Goal: Task Accomplishment & Management: Complete application form

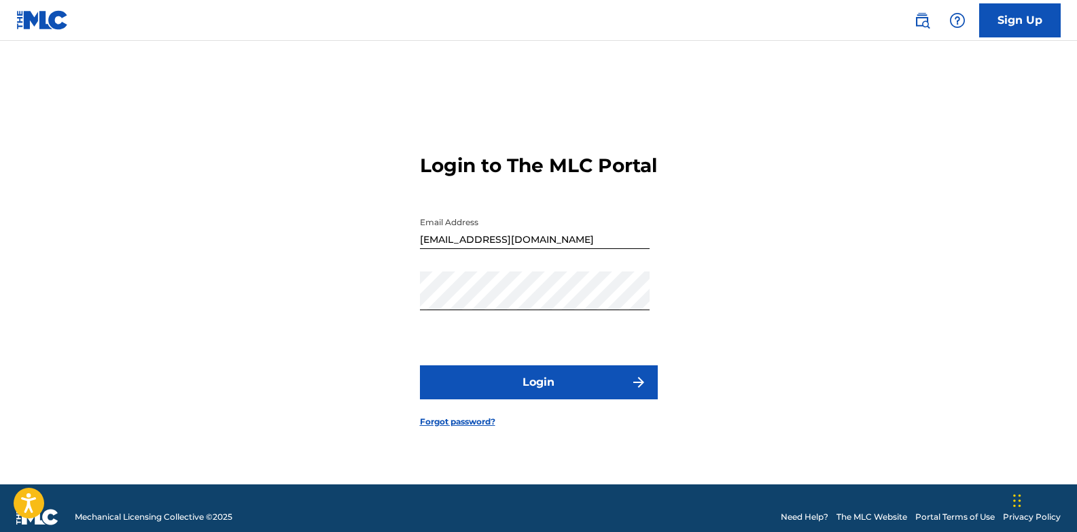
click at [567, 393] on button "Login" at bounding box center [539, 382] width 238 height 34
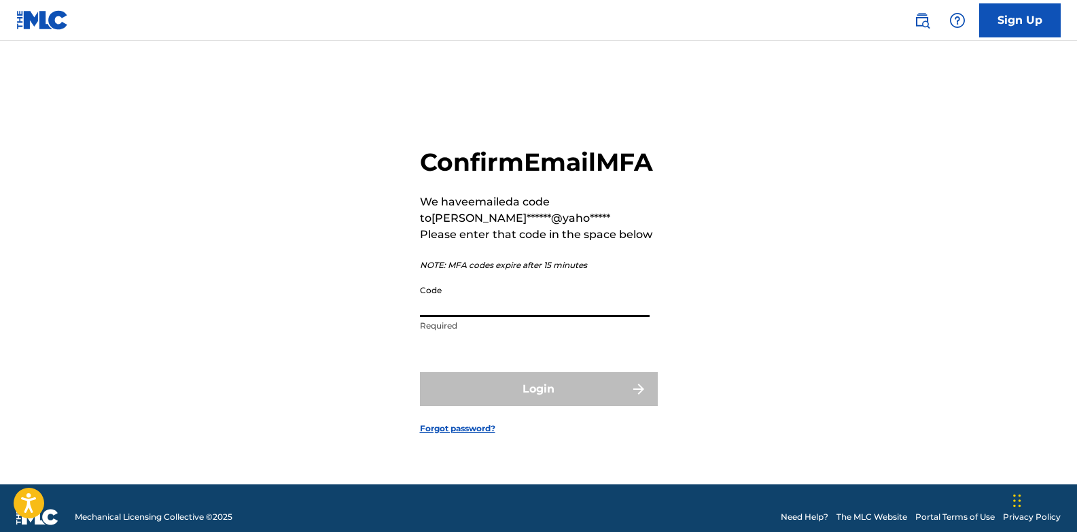
click at [472, 317] on input "Code" at bounding box center [535, 297] width 230 height 39
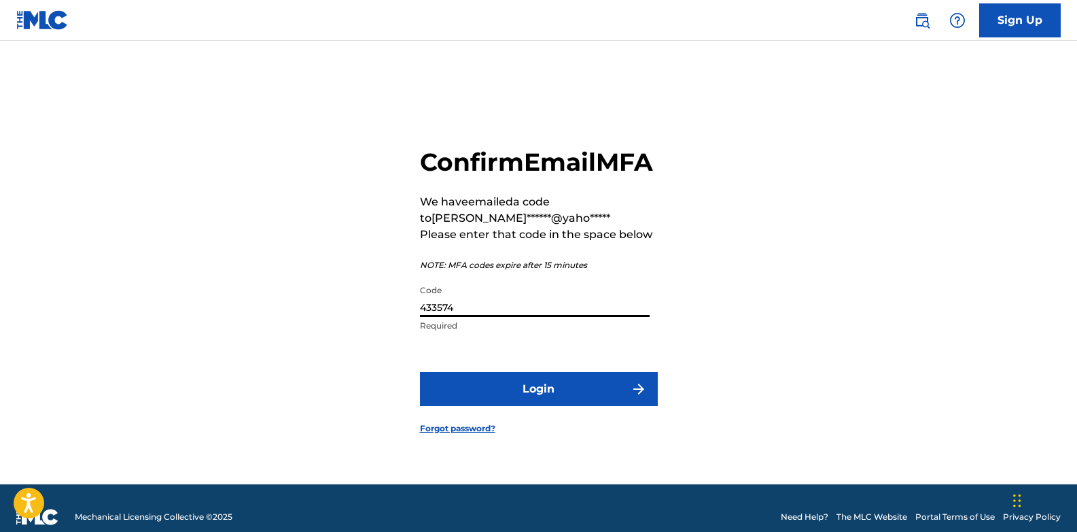
type input "433574"
click at [590, 399] on button "Login" at bounding box center [539, 389] width 238 height 34
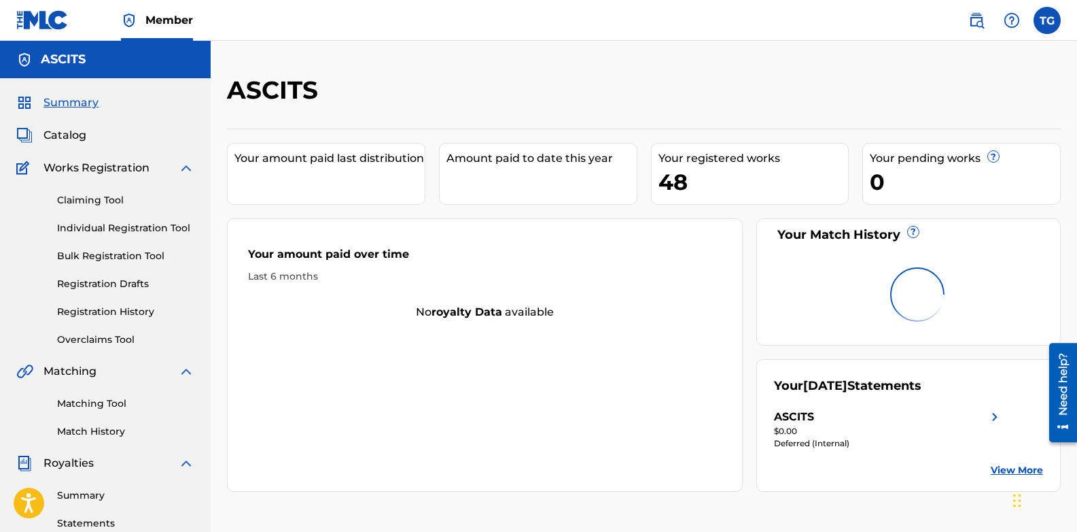
click at [66, 135] on span "Catalog" at bounding box center [65, 135] width 43 height 16
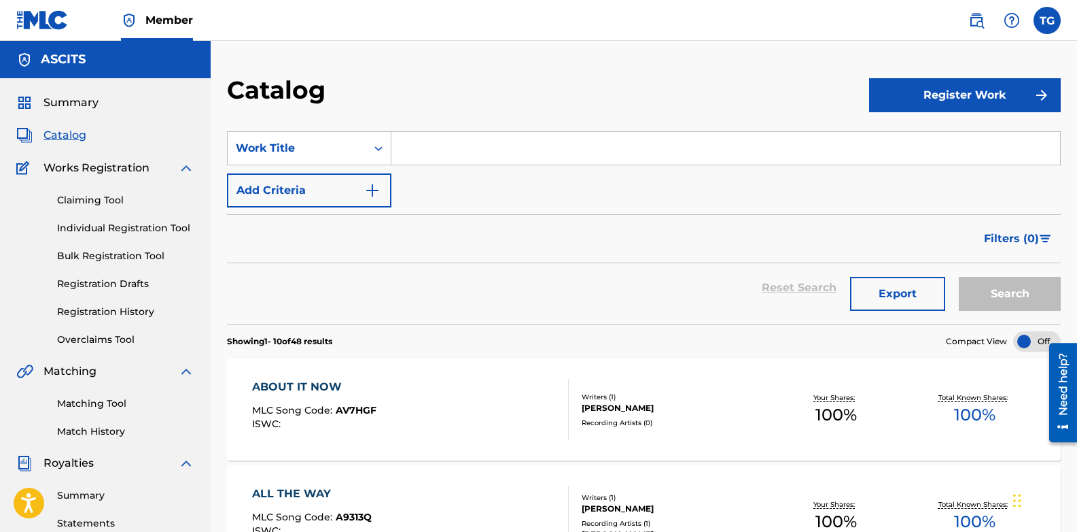
click at [918, 98] on button "Register Work" at bounding box center [965, 95] width 192 height 34
click at [919, 138] on link "Individual" at bounding box center [965, 139] width 192 height 33
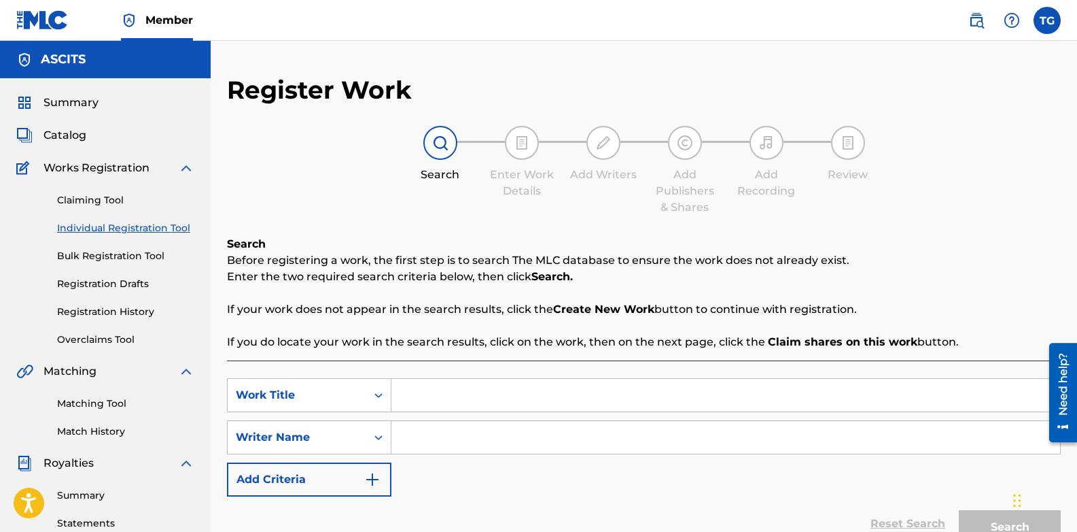
click at [450, 397] on input "Search Form" at bounding box center [726, 395] width 669 height 33
type input "A Way To Go"
click at [428, 439] on input "Search Form" at bounding box center [726, 437] width 669 height 33
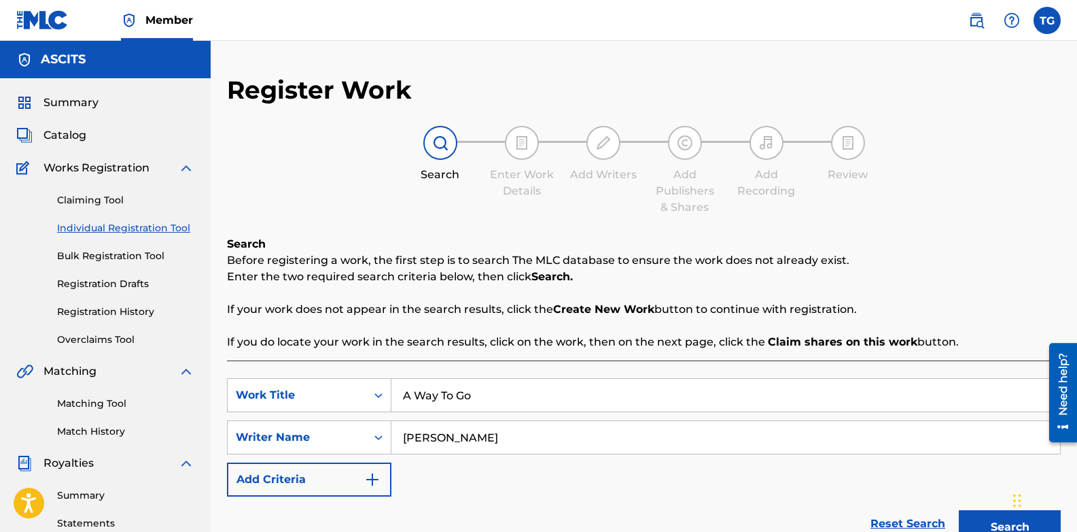
click at [526, 430] on input "[PERSON_NAME]" at bounding box center [726, 437] width 669 height 33
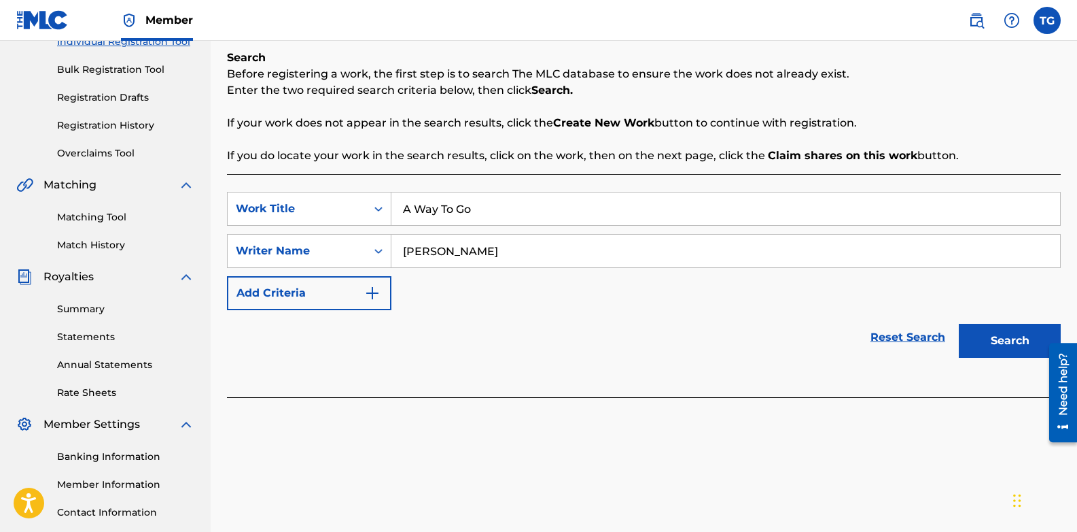
scroll to position [204, 0]
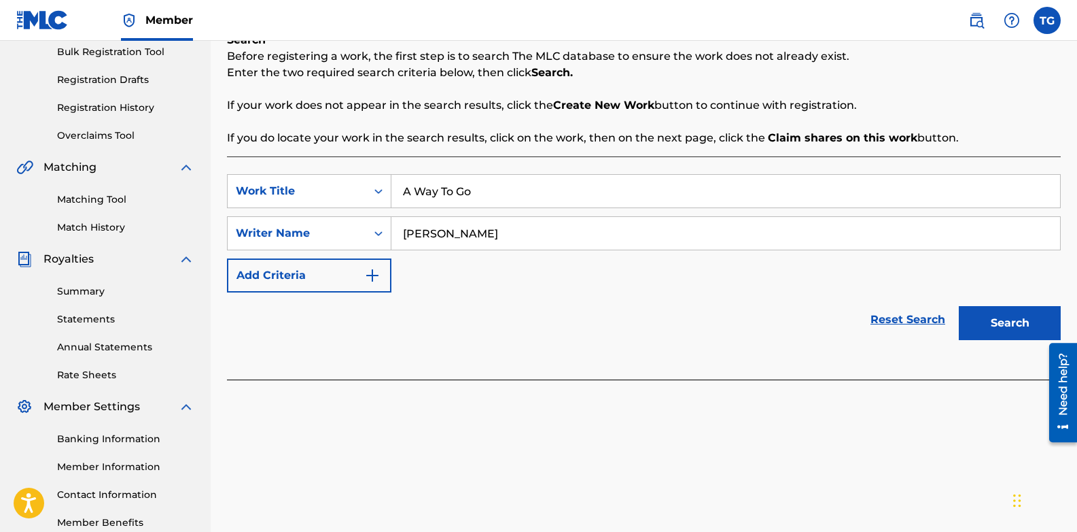
type input "[PERSON_NAME]"
click at [990, 319] on button "Search" at bounding box center [1010, 323] width 102 height 34
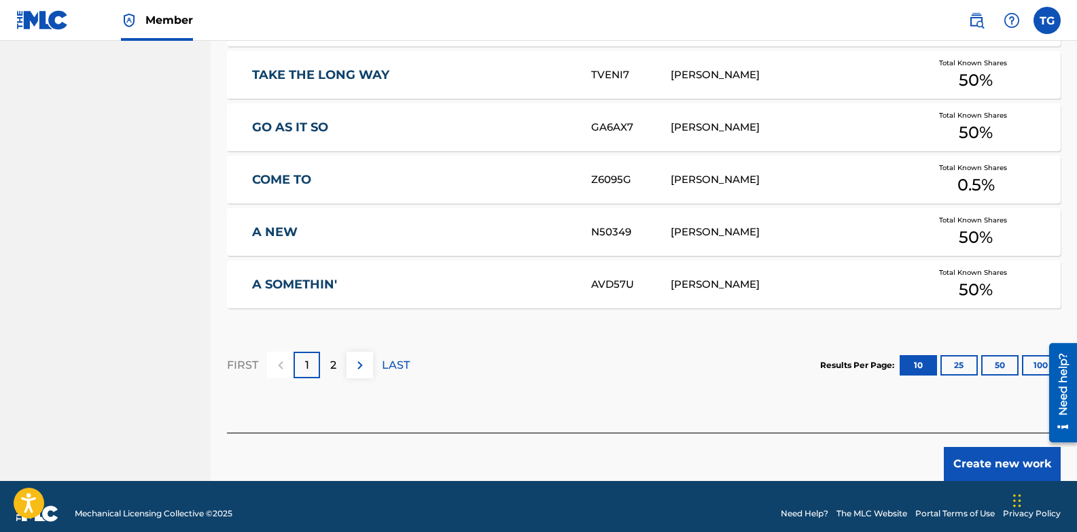
scroll to position [860, 0]
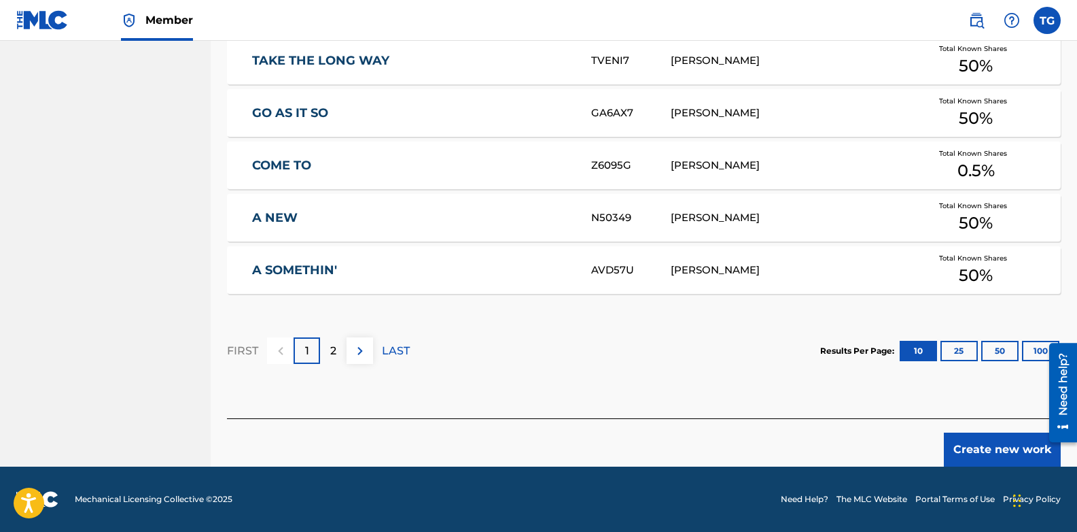
click at [977, 449] on button "Create new work" at bounding box center [1002, 449] width 117 height 34
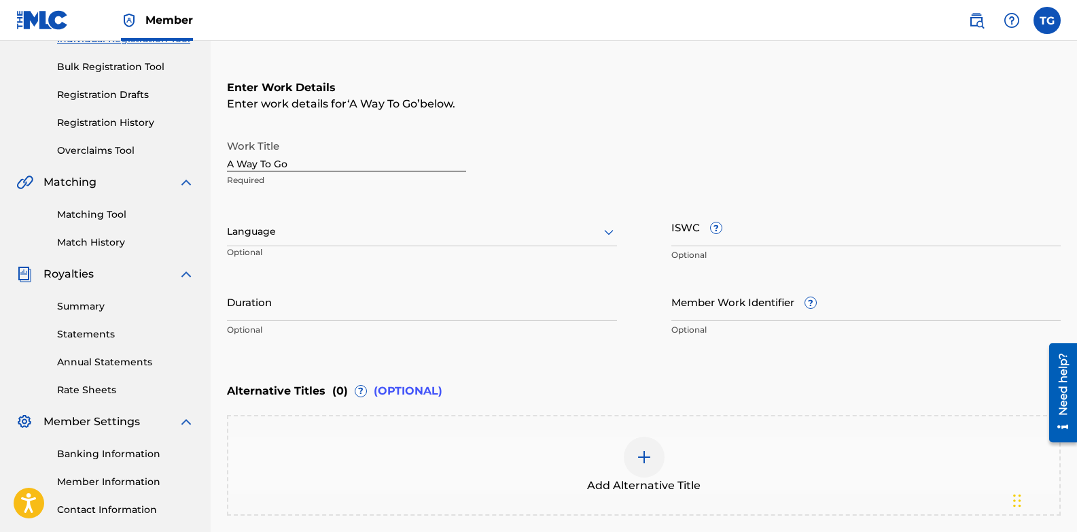
scroll to position [184, 0]
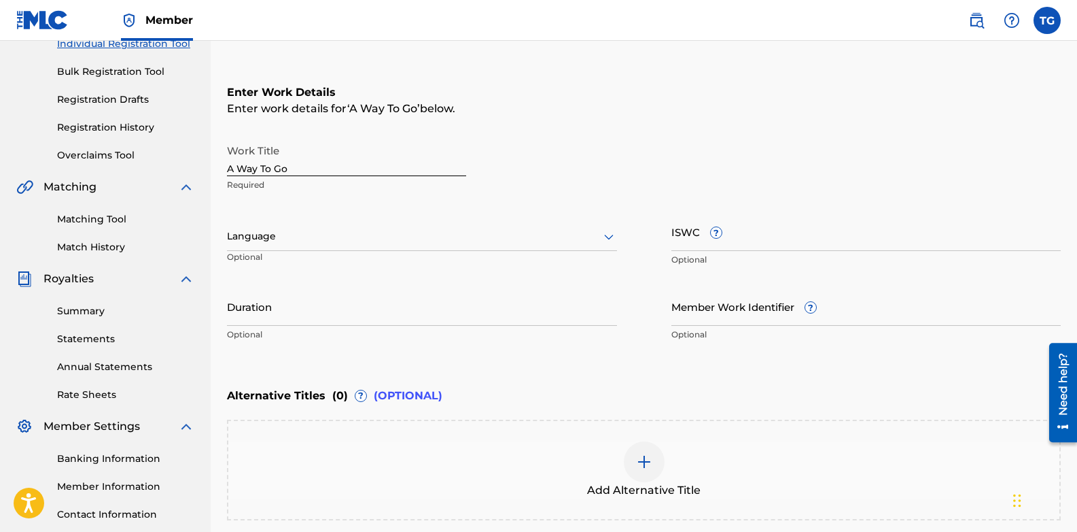
click at [604, 237] on icon at bounding box center [609, 236] width 16 height 16
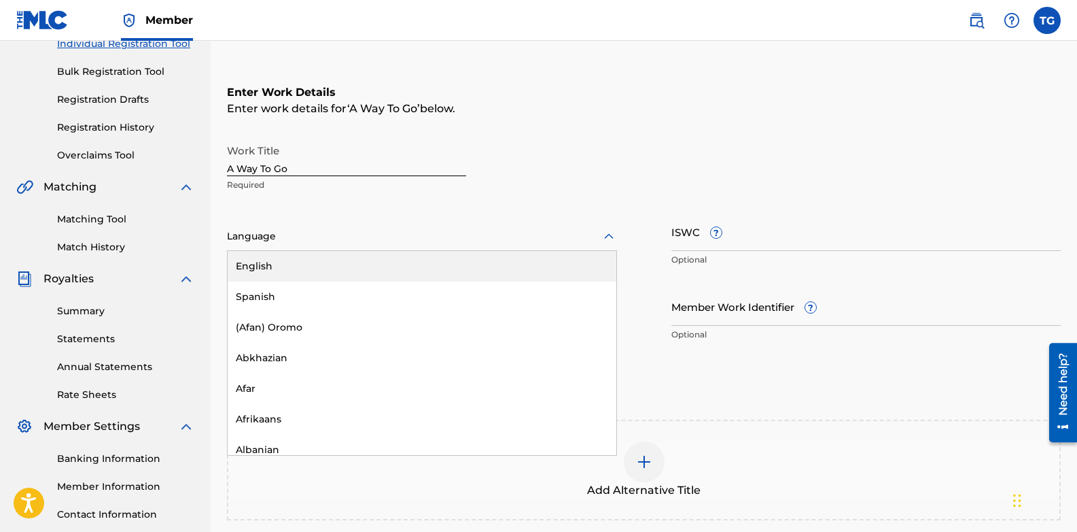
click at [395, 263] on div "English" at bounding box center [422, 266] width 389 height 31
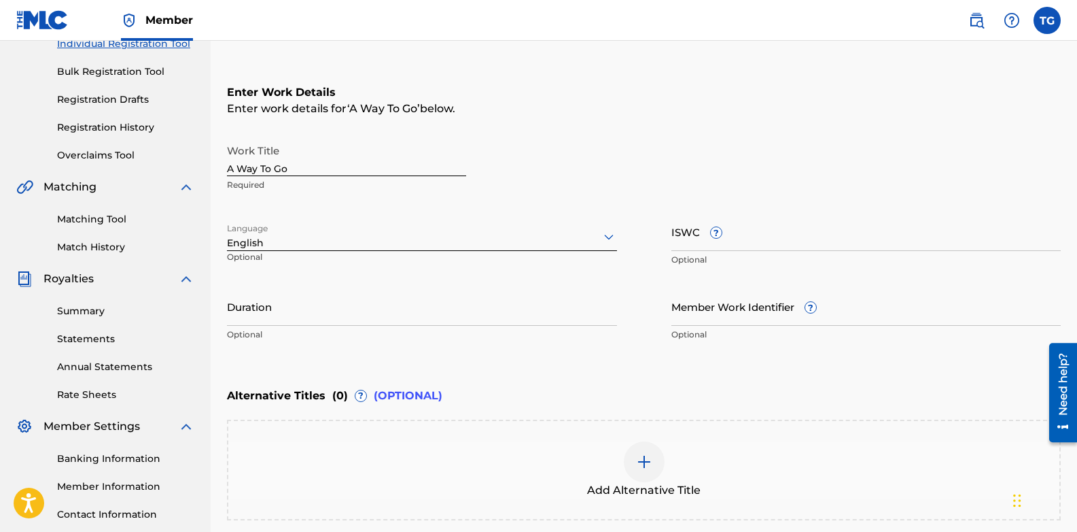
click at [339, 314] on input "Duration" at bounding box center [422, 306] width 390 height 39
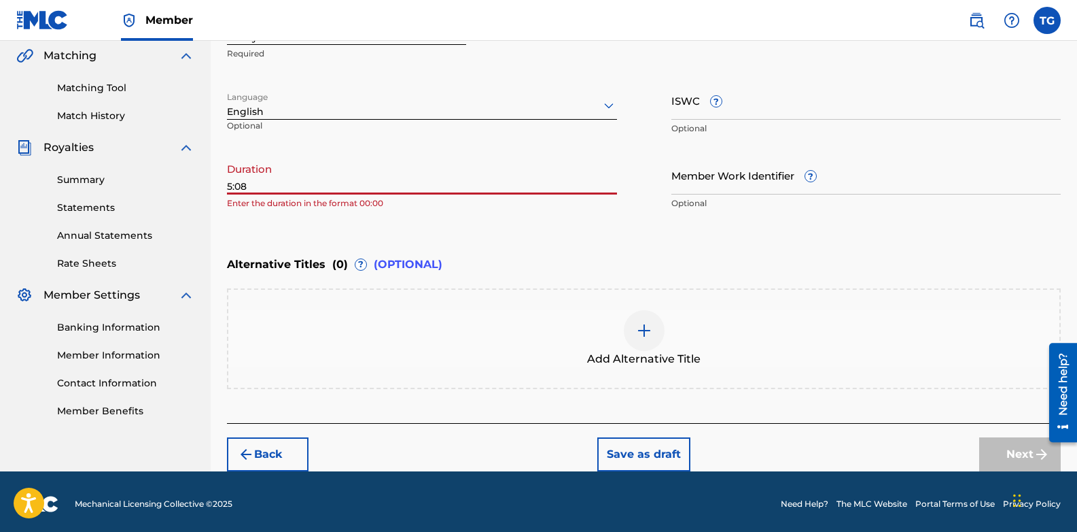
scroll to position [320, 0]
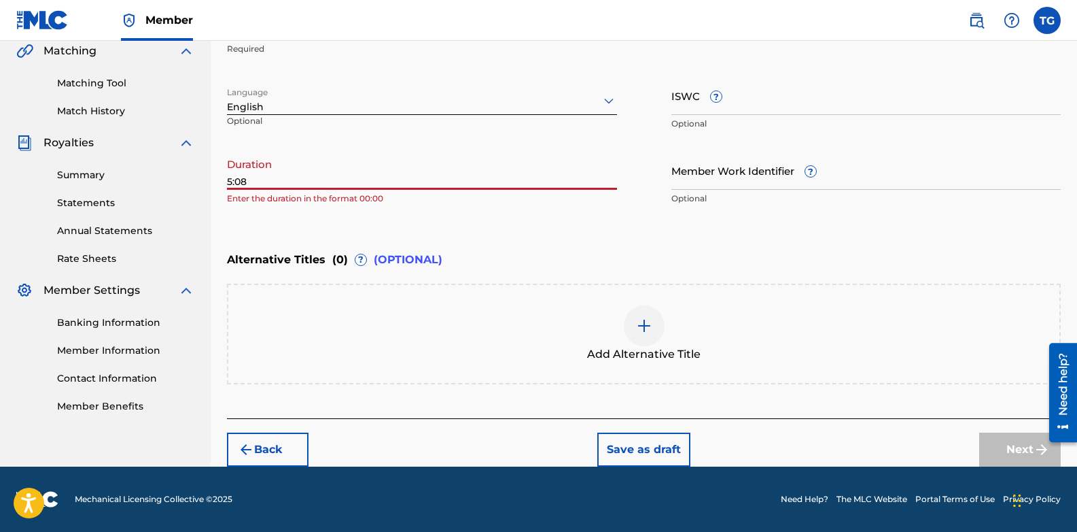
click at [408, 168] on input "5:08" at bounding box center [422, 170] width 390 height 39
click at [1017, 445] on div "Next" at bounding box center [1020, 449] width 82 height 34
click at [418, 176] on input "5:08" at bounding box center [422, 170] width 390 height 39
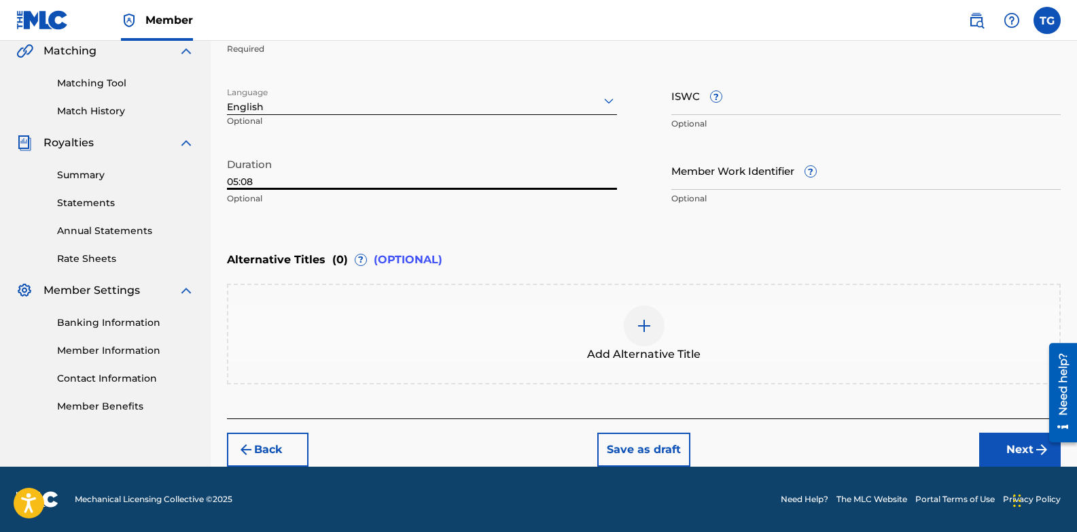
type input "05:08"
click at [1008, 447] on button "Next" at bounding box center [1020, 449] width 82 height 34
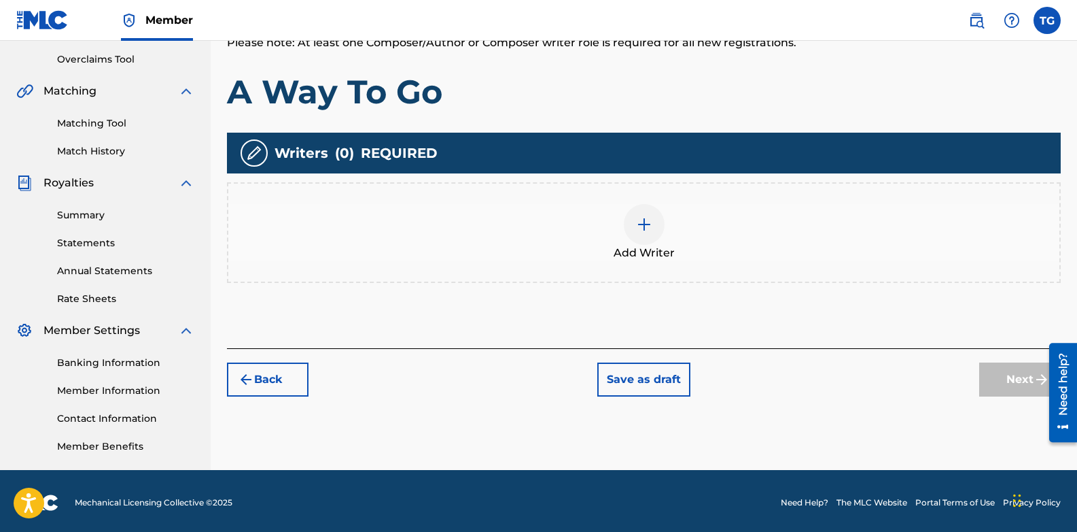
scroll to position [283, 0]
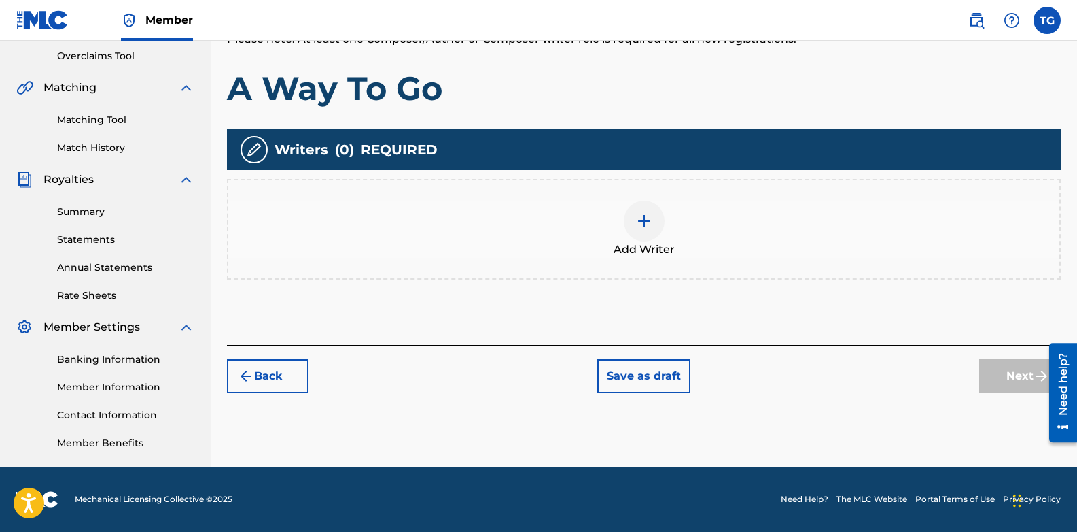
click at [652, 216] on img at bounding box center [644, 221] width 16 height 16
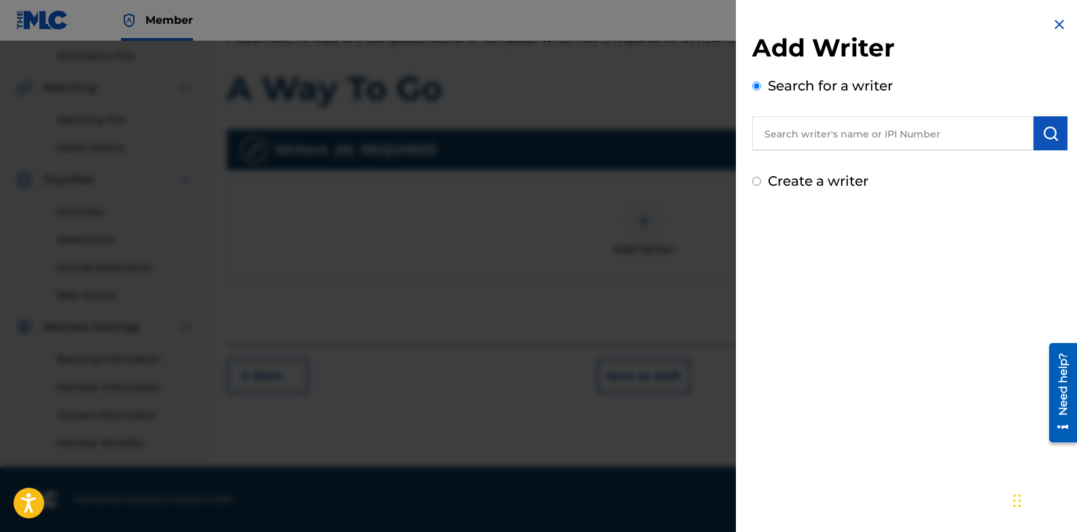
click at [914, 125] on input "text" at bounding box center [892, 133] width 281 height 34
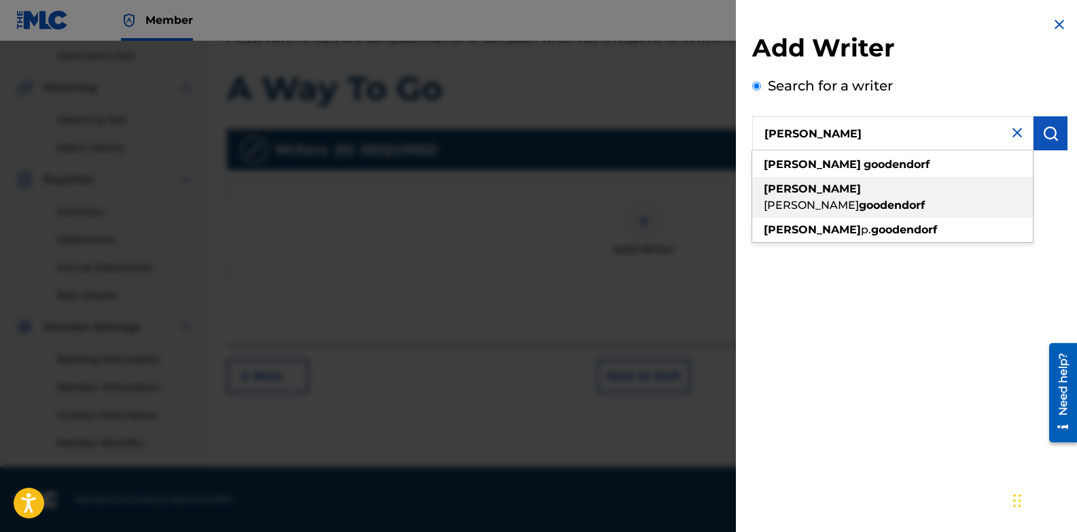
click at [884, 198] on strong "goodendorf" at bounding box center [892, 204] width 66 height 13
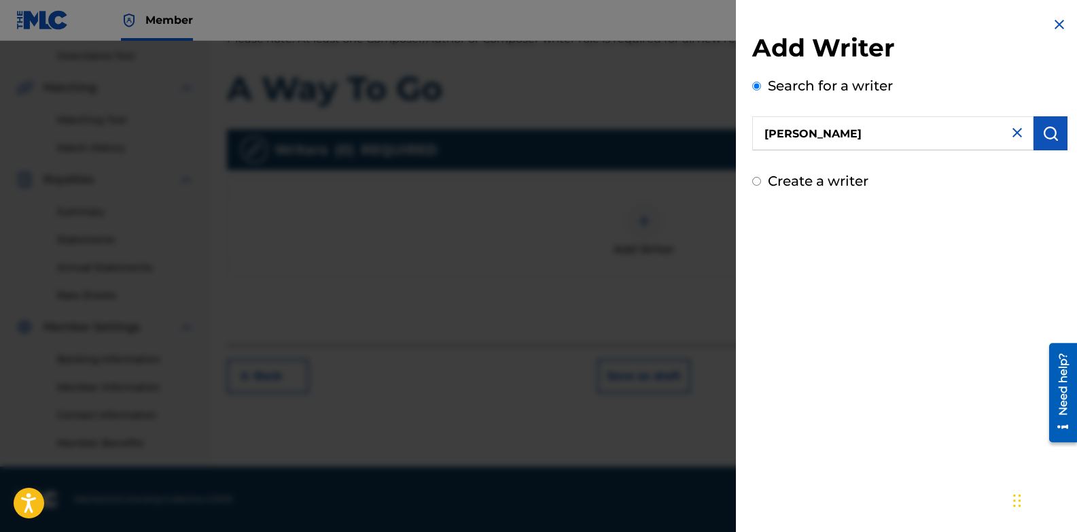
click at [850, 253] on div "Add Writer Search for a writer [PERSON_NAME] Create a writer" at bounding box center [910, 266] width 348 height 532
click at [911, 134] on input "[PERSON_NAME]" at bounding box center [892, 133] width 281 height 34
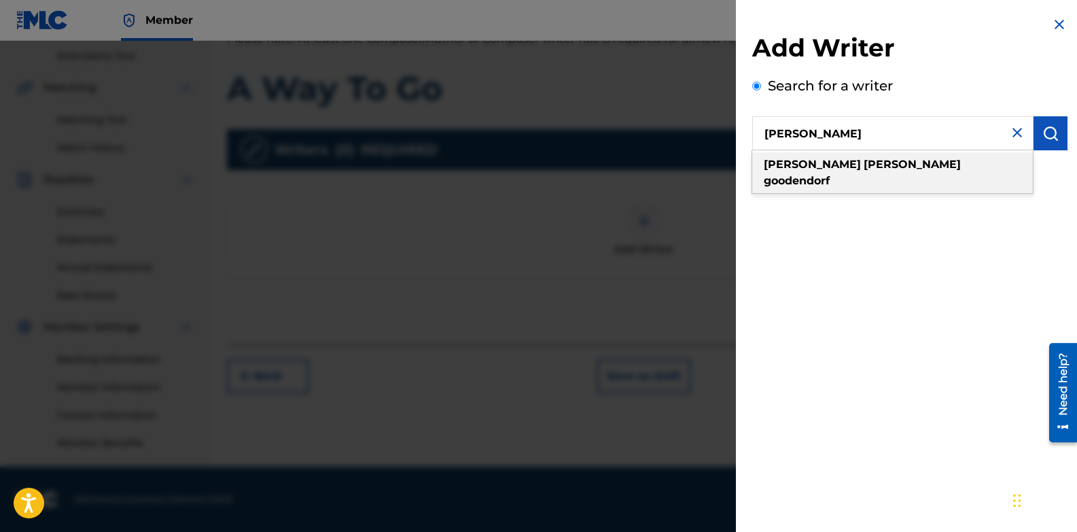
click at [914, 162] on div "[PERSON_NAME]" at bounding box center [892, 172] width 281 height 41
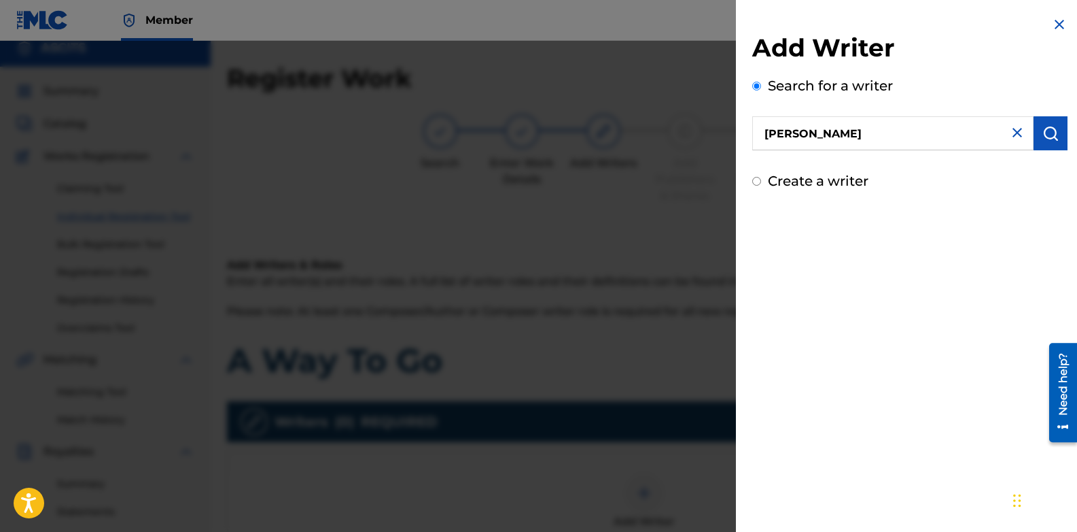
scroll to position [0, 0]
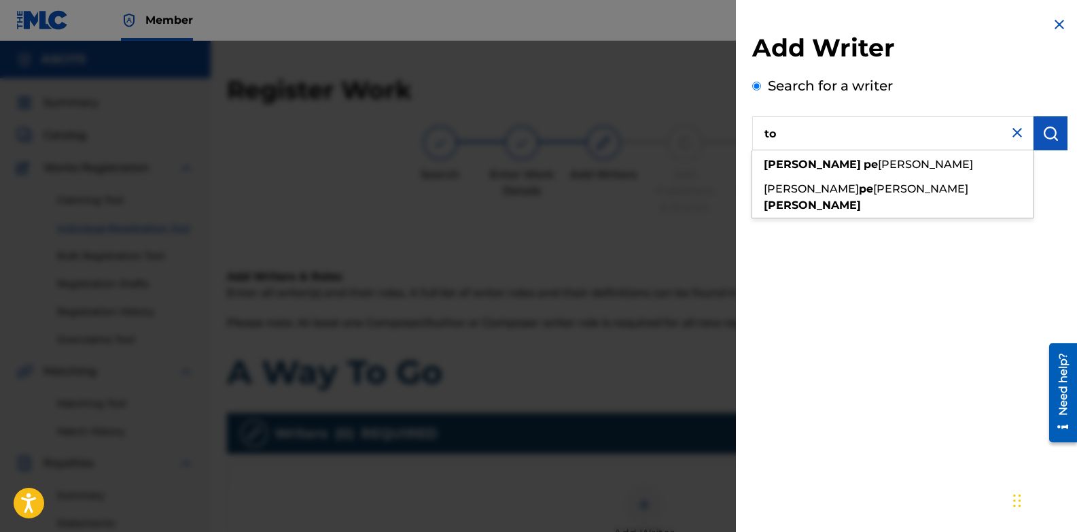
type input "t"
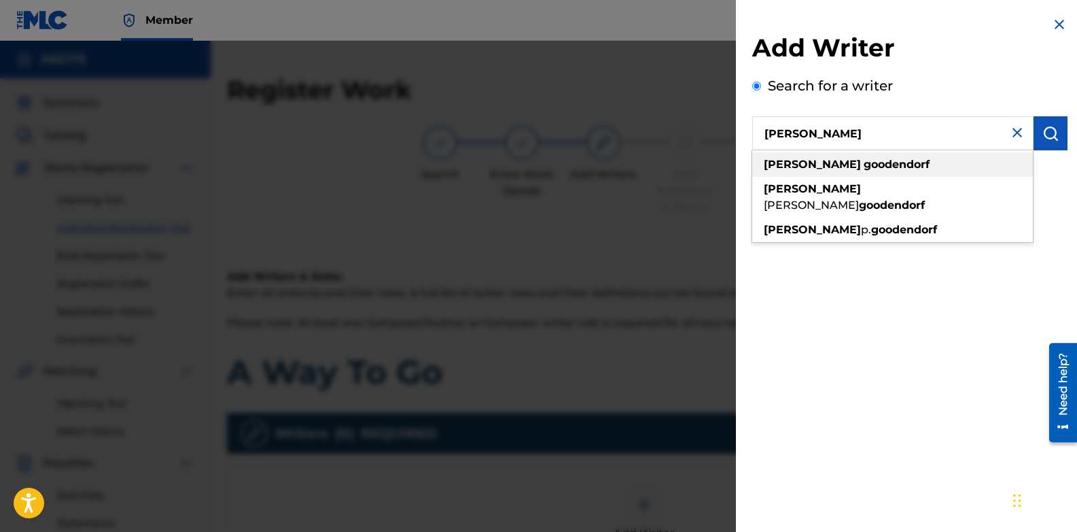
click at [818, 156] on div "[PERSON_NAME]" at bounding box center [892, 164] width 281 height 24
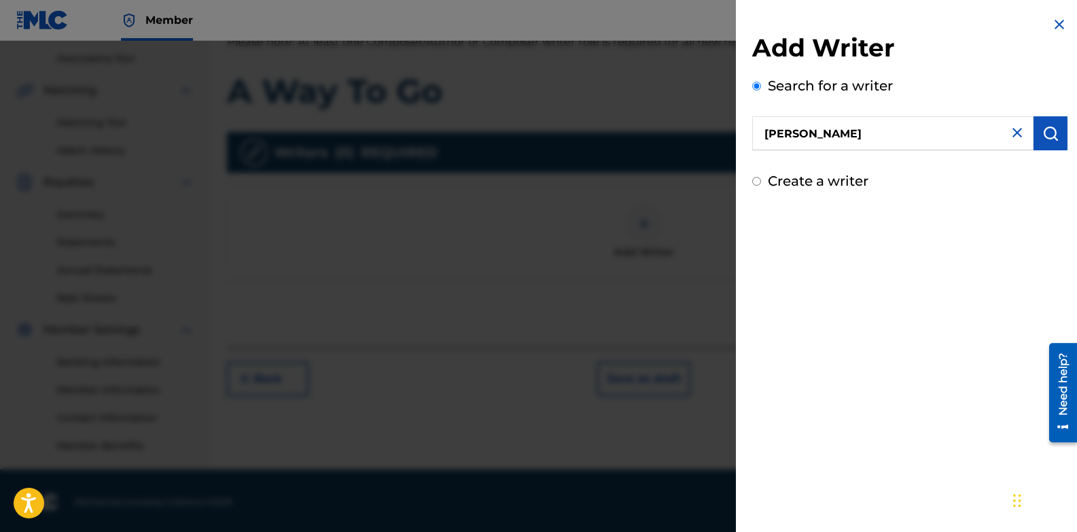
scroll to position [283, 0]
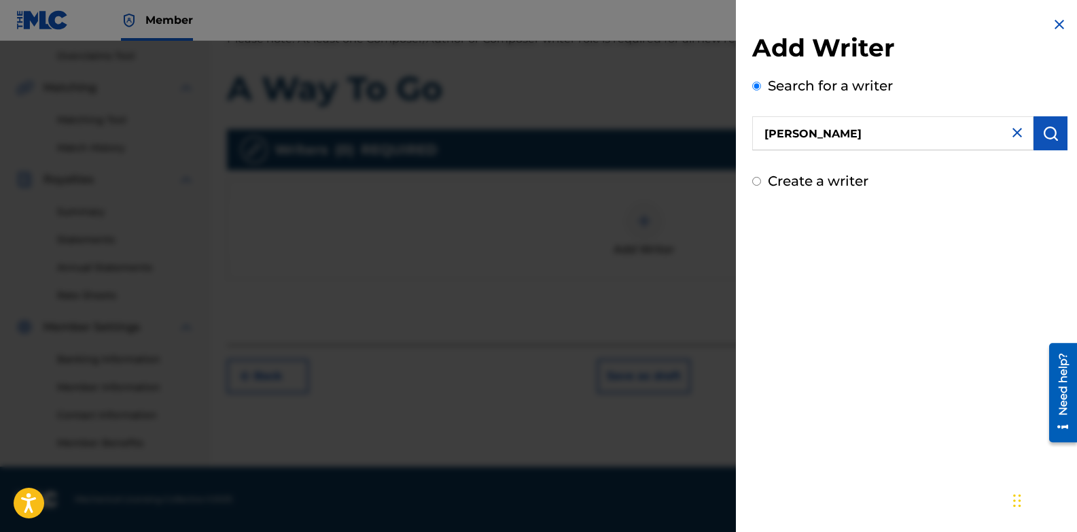
drag, startPoint x: 878, startPoint y: 126, endPoint x: 872, endPoint y: 121, distance: 8.2
click at [872, 121] on input "[PERSON_NAME]" at bounding box center [892, 133] width 281 height 34
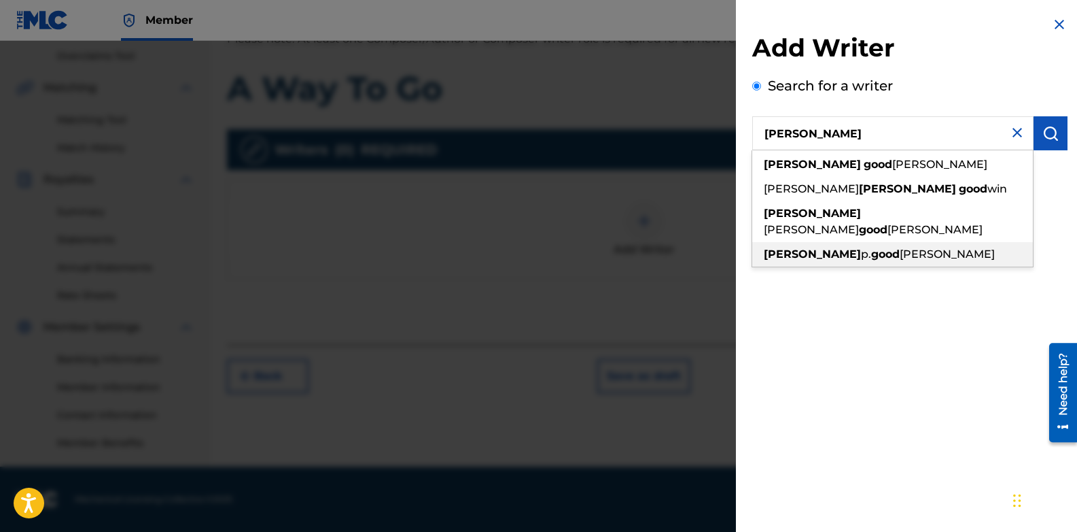
click at [900, 247] on span "[PERSON_NAME]" at bounding box center [947, 253] width 95 height 13
type input "[PERSON_NAME]"
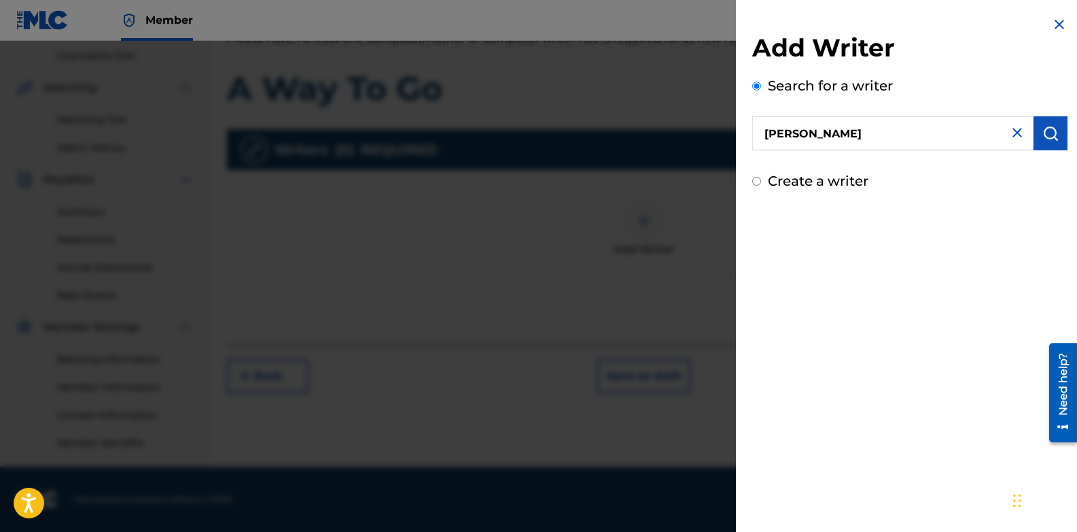
click at [1043, 133] on img "submit" at bounding box center [1051, 133] width 16 height 16
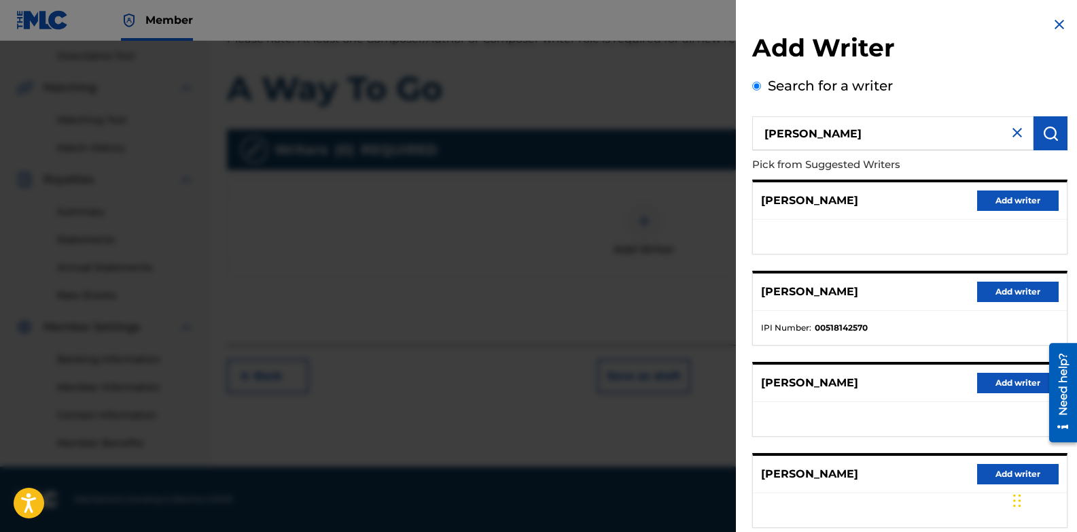
click at [1001, 292] on button "Add writer" at bounding box center [1018, 291] width 82 height 20
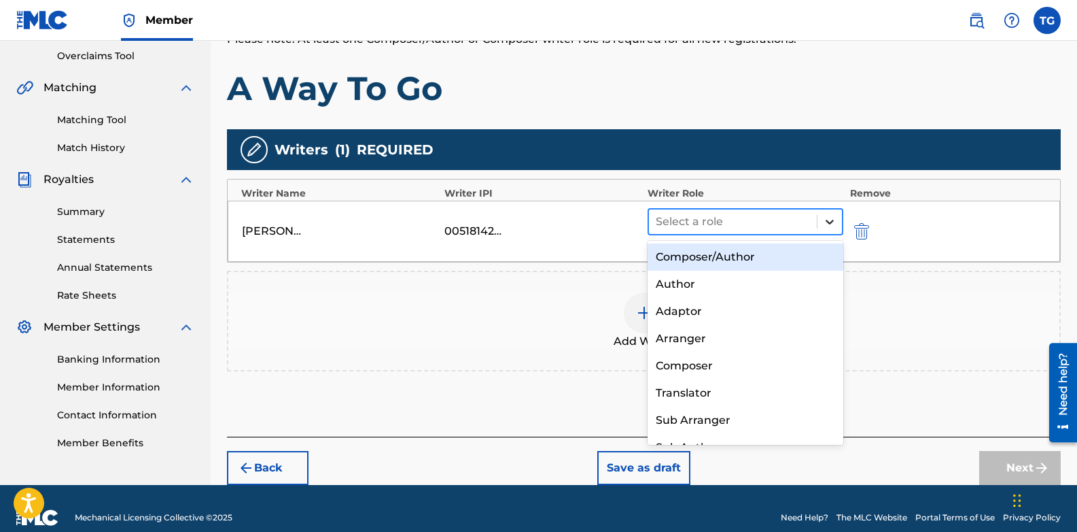
click at [829, 230] on div at bounding box center [830, 221] width 24 height 24
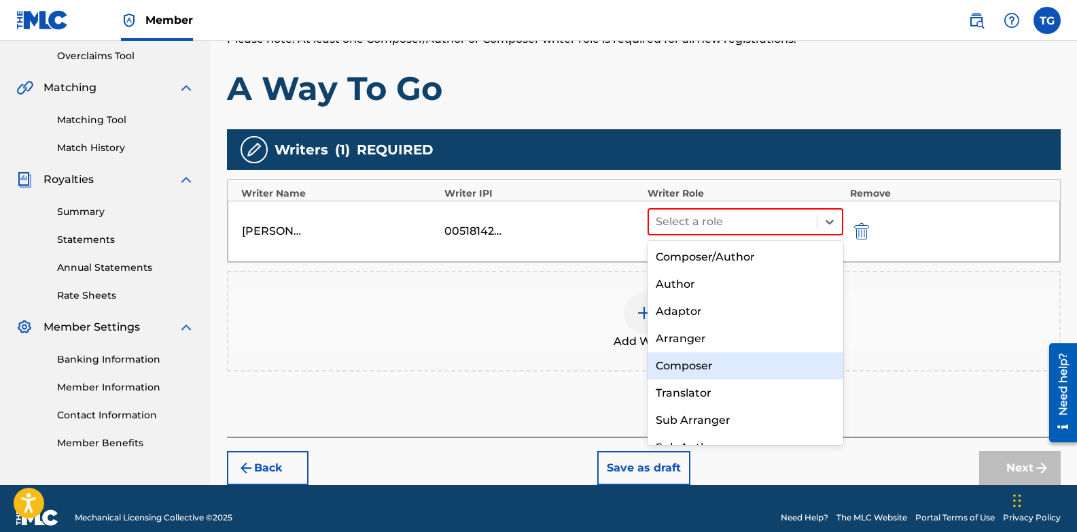
click at [723, 368] on div "Composer" at bounding box center [746, 365] width 196 height 27
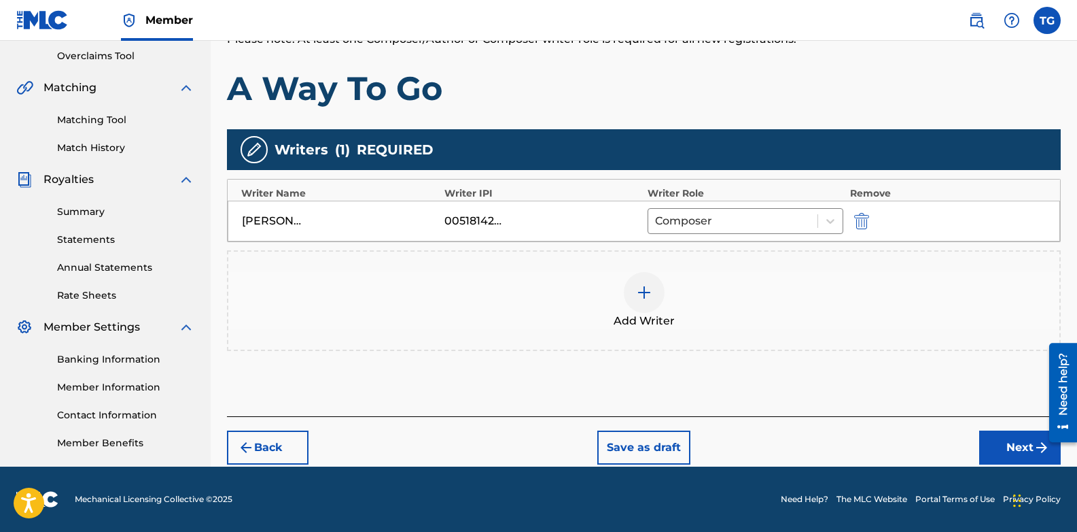
click at [994, 446] on button "Next" at bounding box center [1020, 447] width 82 height 34
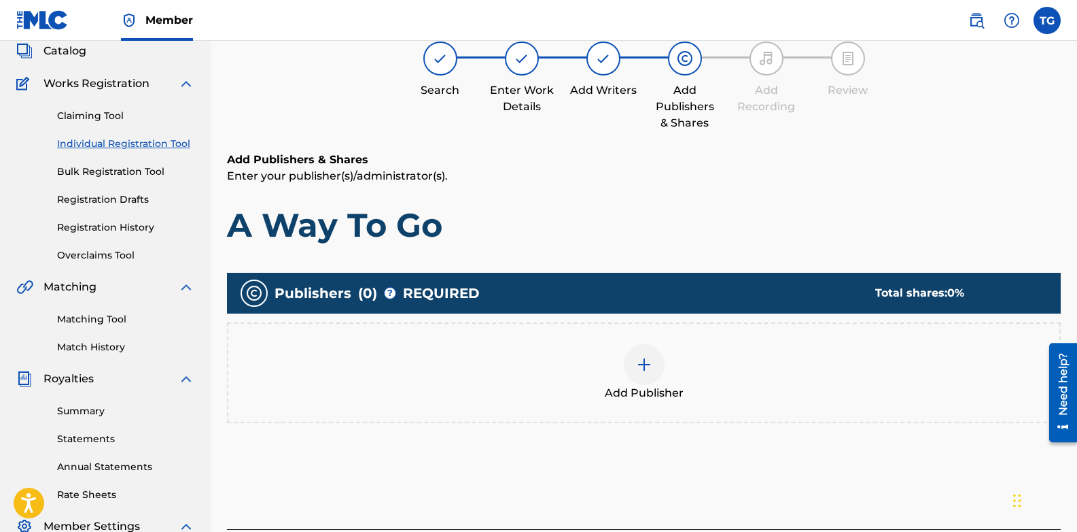
scroll to position [61, 0]
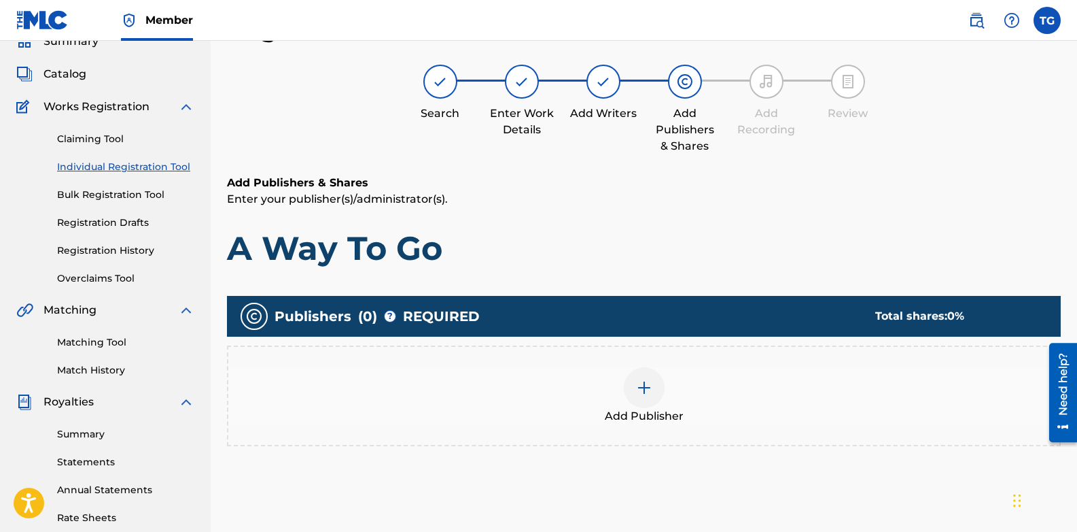
click at [651, 382] on img at bounding box center [644, 387] width 16 height 16
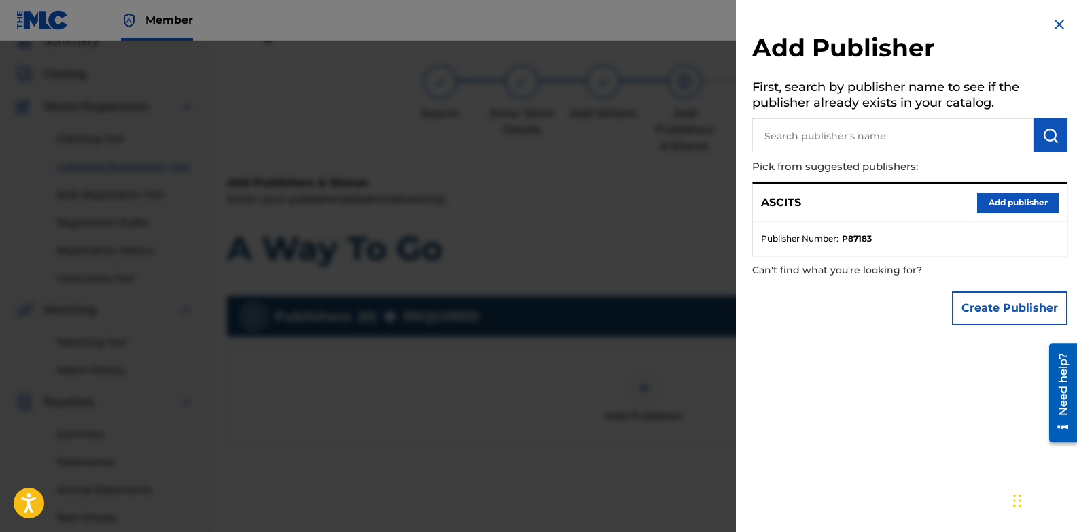
click at [867, 135] on input "text" at bounding box center [892, 135] width 281 height 34
type input "ASCITS"
click at [1038, 118] on div "Add Publisher First, search by publisher name to see if the publisher already e…" at bounding box center [910, 174] width 348 height 348
drag, startPoint x: 1039, startPoint y: 119, endPoint x: 1044, endPoint y: 130, distance: 11.9
click at [1044, 130] on img "submit" at bounding box center [1051, 135] width 16 height 16
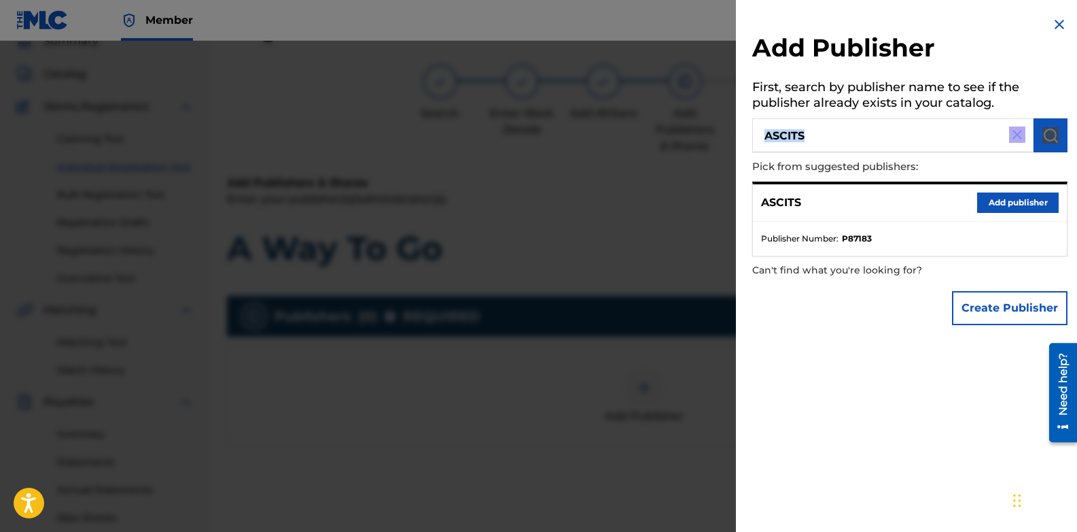
click at [998, 204] on button "Add publisher" at bounding box center [1018, 202] width 82 height 20
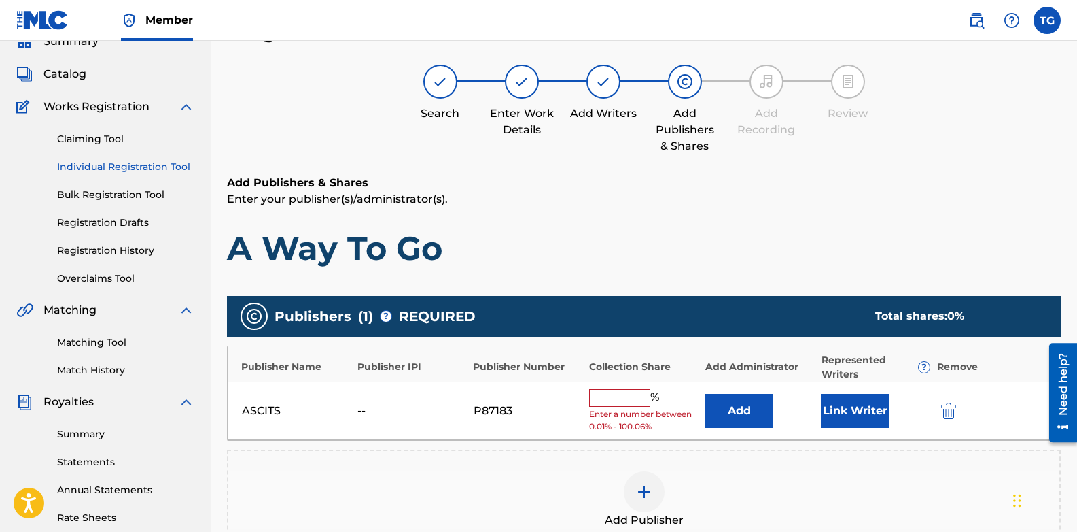
click at [610, 393] on input "text" at bounding box center [619, 398] width 61 height 18
type input "100"
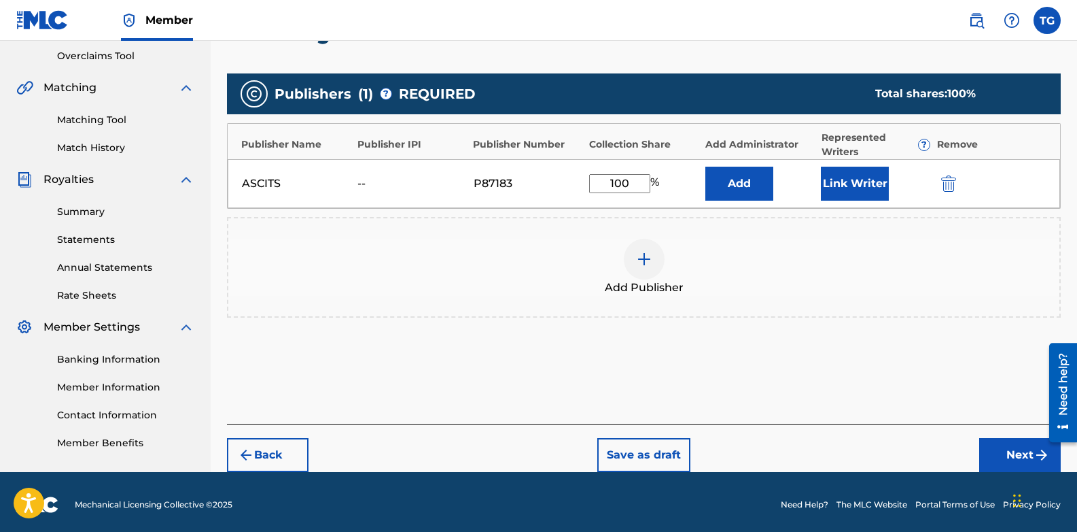
scroll to position [289, 0]
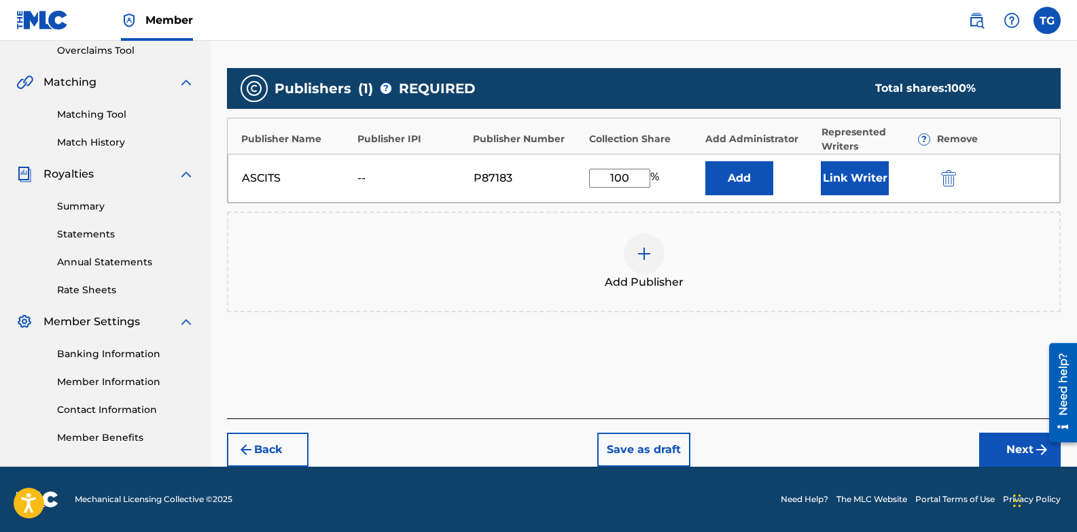
click at [1005, 466] on footer "Mechanical Licensing Collective © 2025 Need Help? The MLC Website Portal Terms …" at bounding box center [538, 498] width 1077 height 65
click at [1001, 449] on button "Next" at bounding box center [1020, 449] width 82 height 34
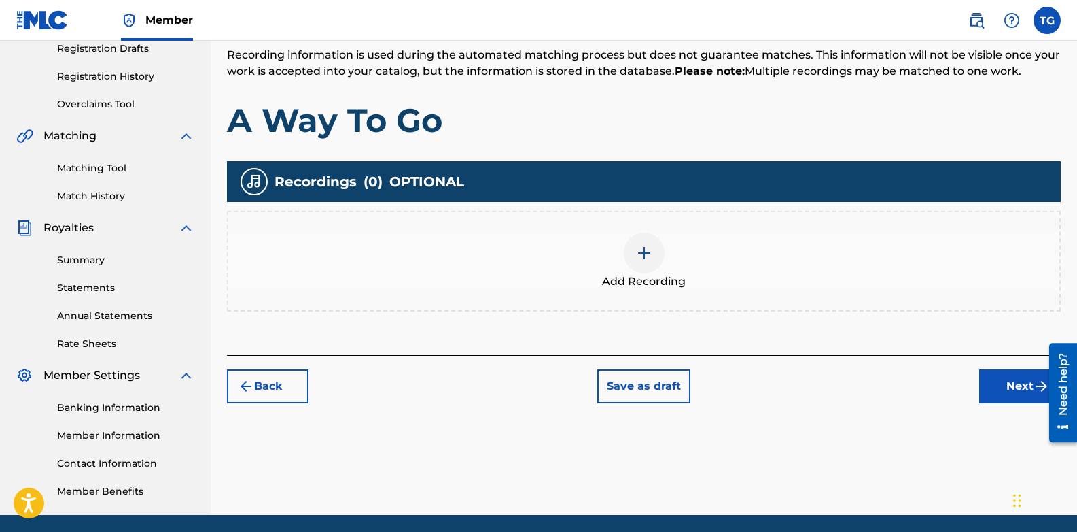
scroll to position [265, 0]
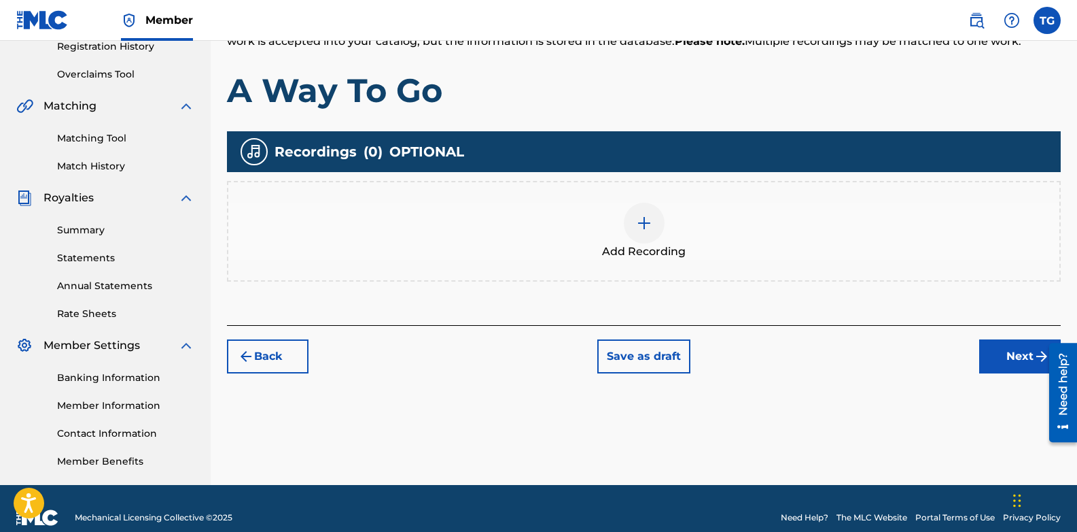
click at [998, 339] on button "Next" at bounding box center [1020, 356] width 82 height 34
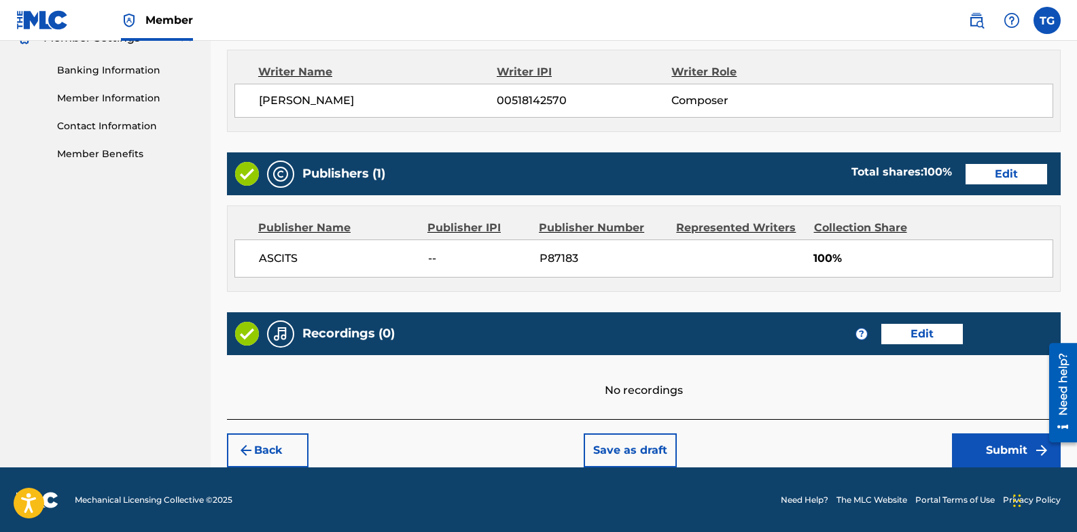
scroll to position [573, 0]
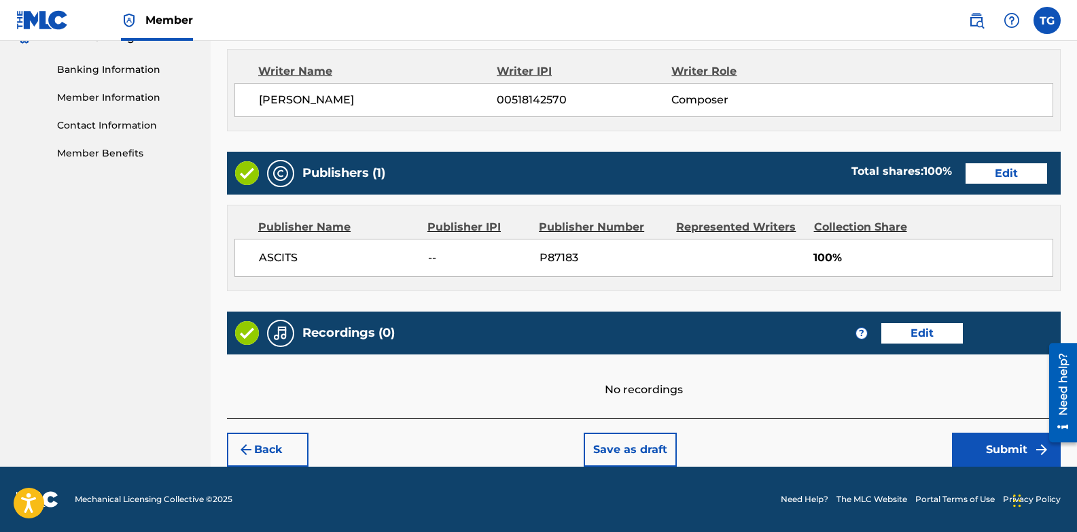
click at [986, 451] on button "Submit" at bounding box center [1006, 449] width 109 height 34
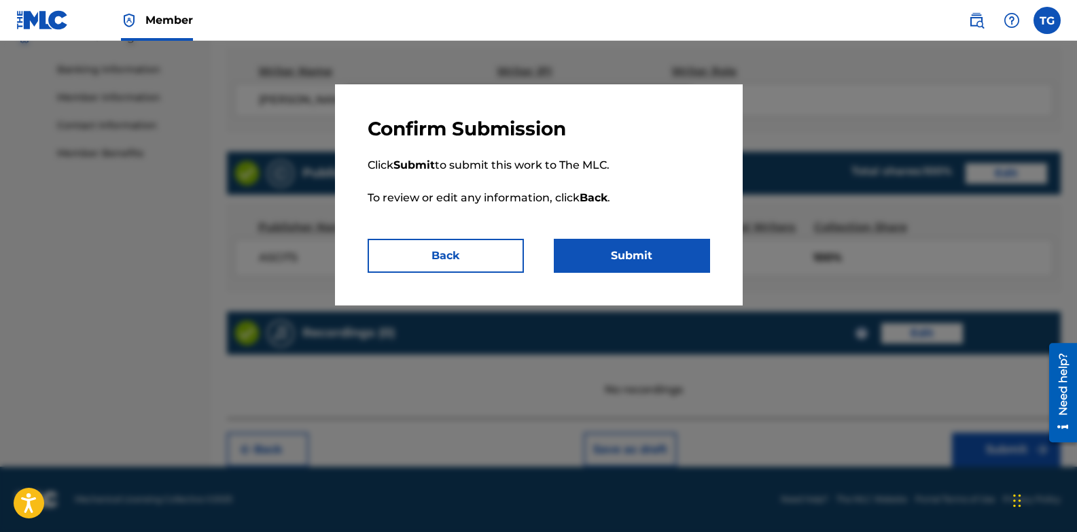
click at [616, 254] on button "Submit" at bounding box center [632, 256] width 156 height 34
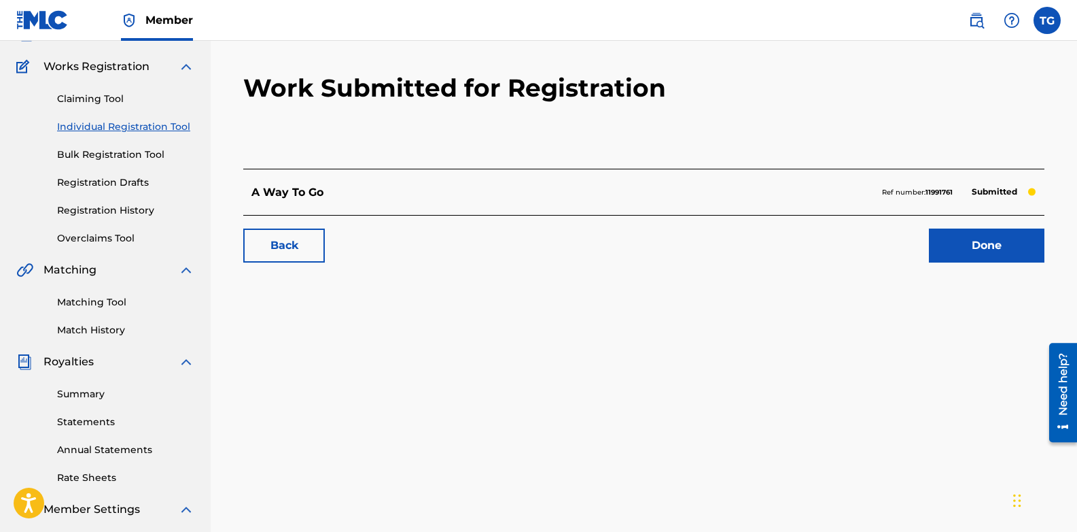
scroll to position [136, 0]
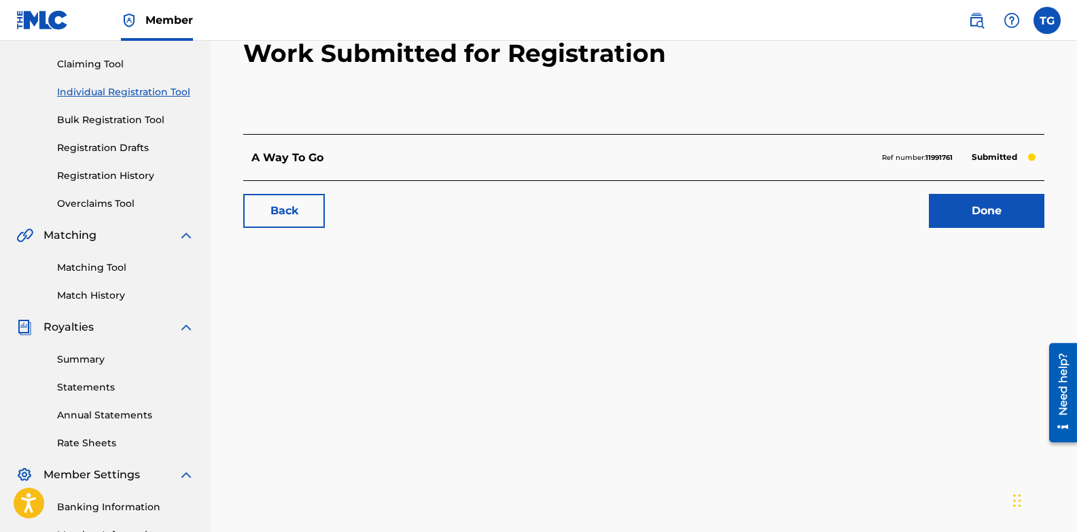
click at [105, 360] on link "Summary" at bounding box center [125, 359] width 137 height 14
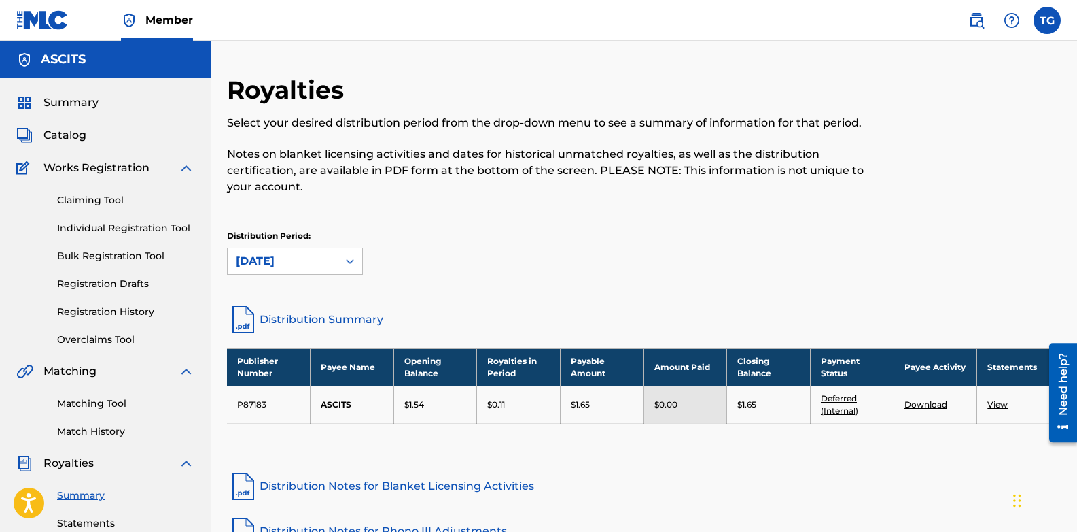
click at [1044, 16] on label at bounding box center [1047, 20] width 27 height 27
click at [1047, 20] on input "TG [PERSON_NAME] [EMAIL_ADDRESS][DOMAIN_NAME] Notification Preferences Profile …" at bounding box center [1047, 20] width 0 height 0
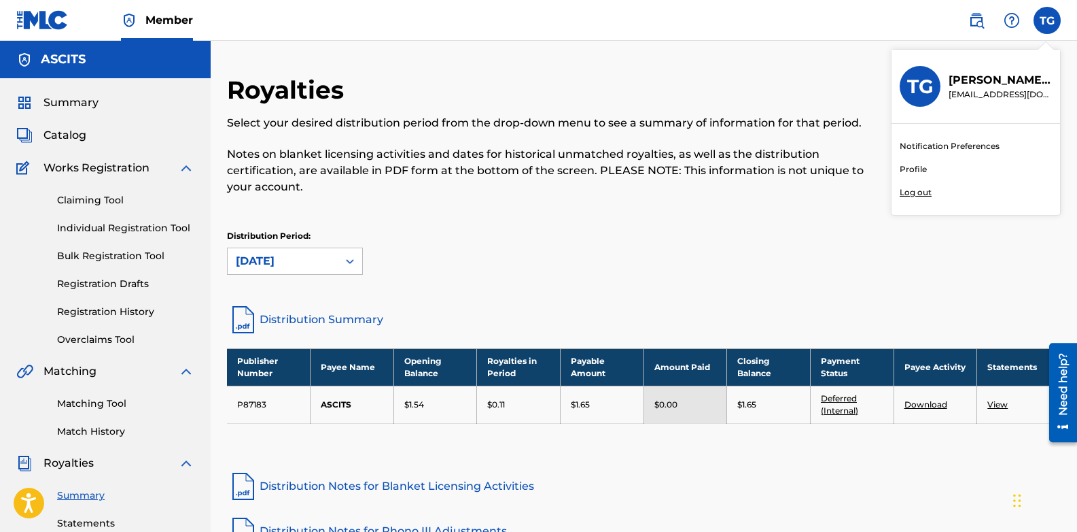
click at [922, 196] on p "Log out" at bounding box center [916, 192] width 32 height 12
click at [1047, 20] on input "TG [PERSON_NAME] [EMAIL_ADDRESS][DOMAIN_NAME] Notification Preferences Profile …" at bounding box center [1047, 20] width 0 height 0
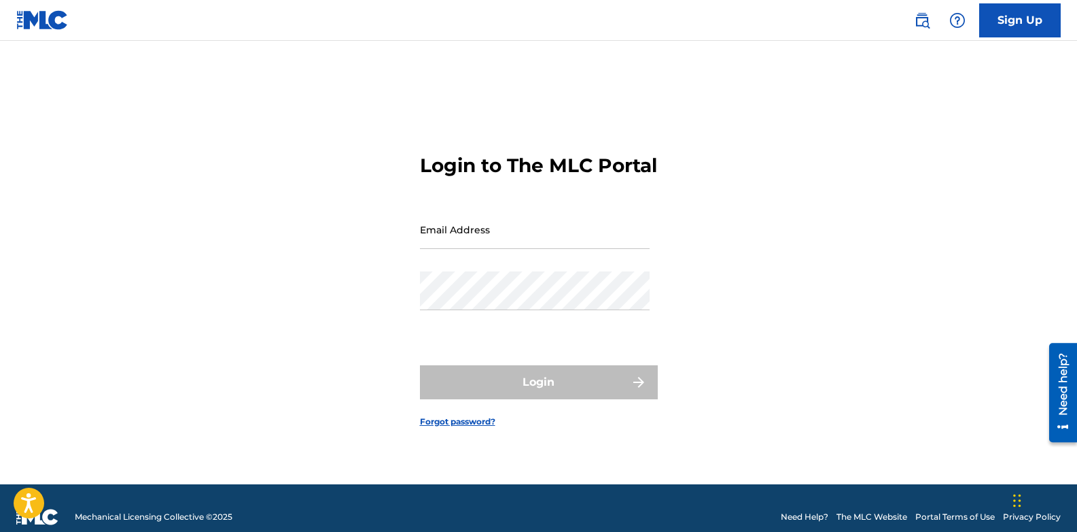
type input "[EMAIL_ADDRESS][DOMAIN_NAME]"
